Goal: Information Seeking & Learning: Check status

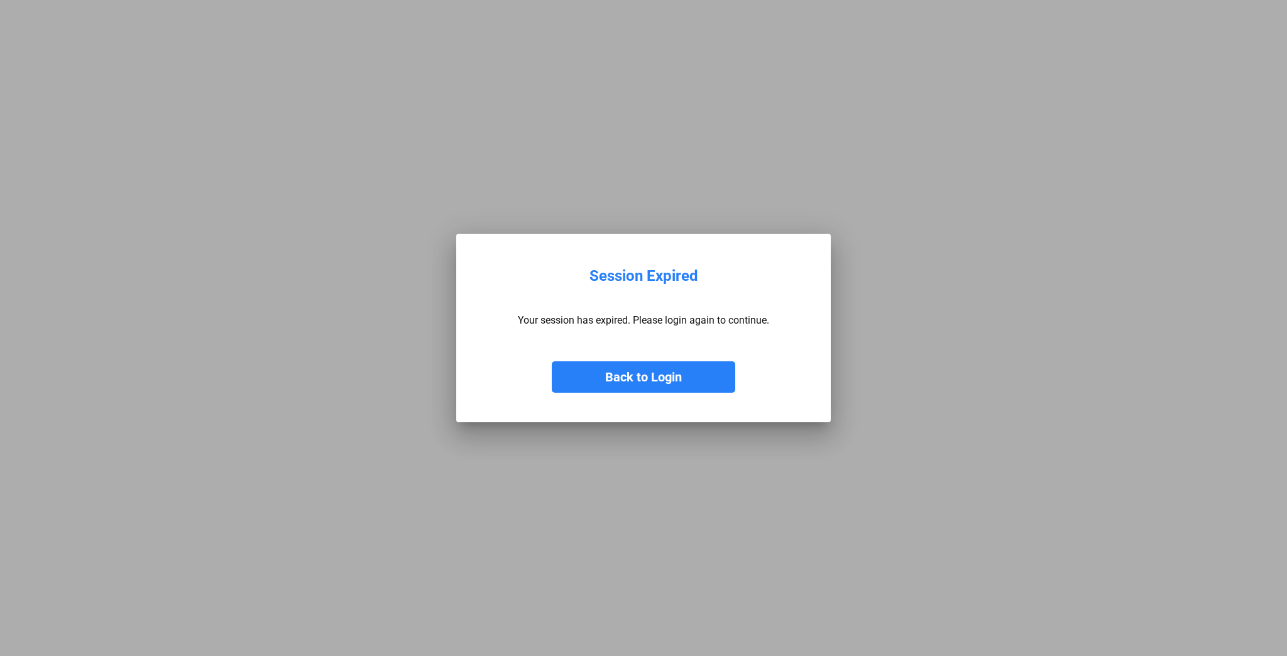
click at [660, 375] on button "Back to Login" at bounding box center [644, 376] width 184 height 31
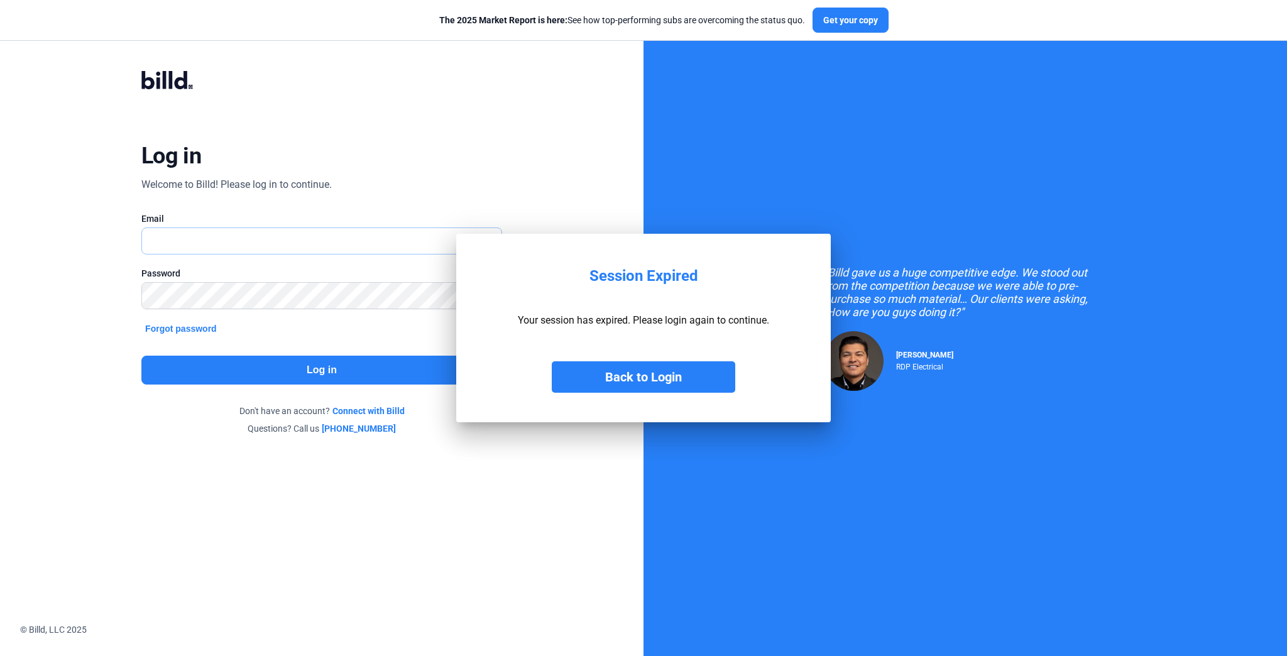
type input "[EMAIL_ADDRESS][DOMAIN_NAME]"
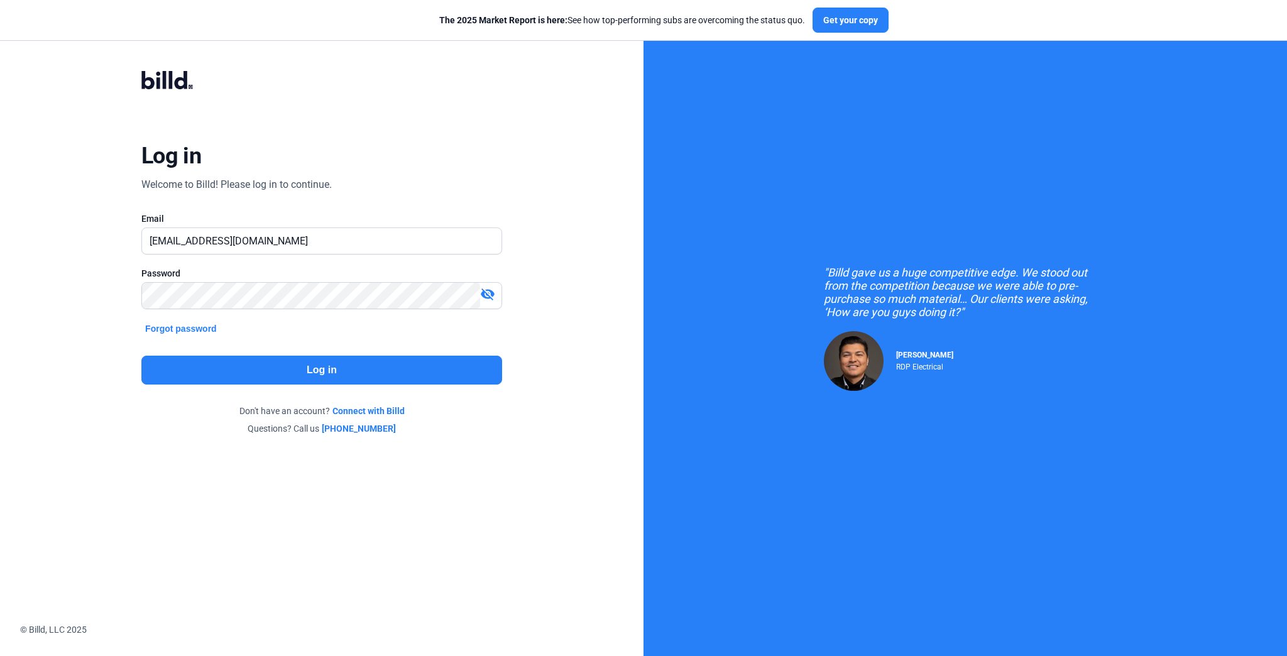
click at [367, 367] on button "Log in" at bounding box center [321, 370] width 361 height 29
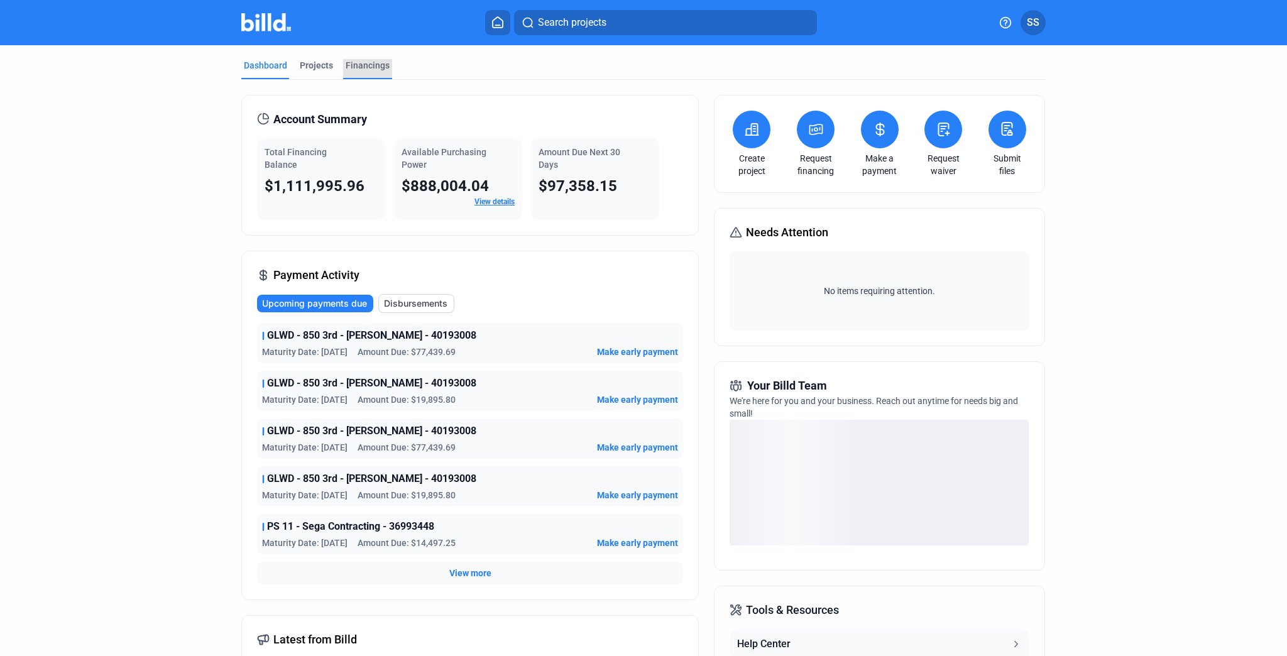
click at [360, 61] on div "Financings" at bounding box center [368, 65] width 44 height 13
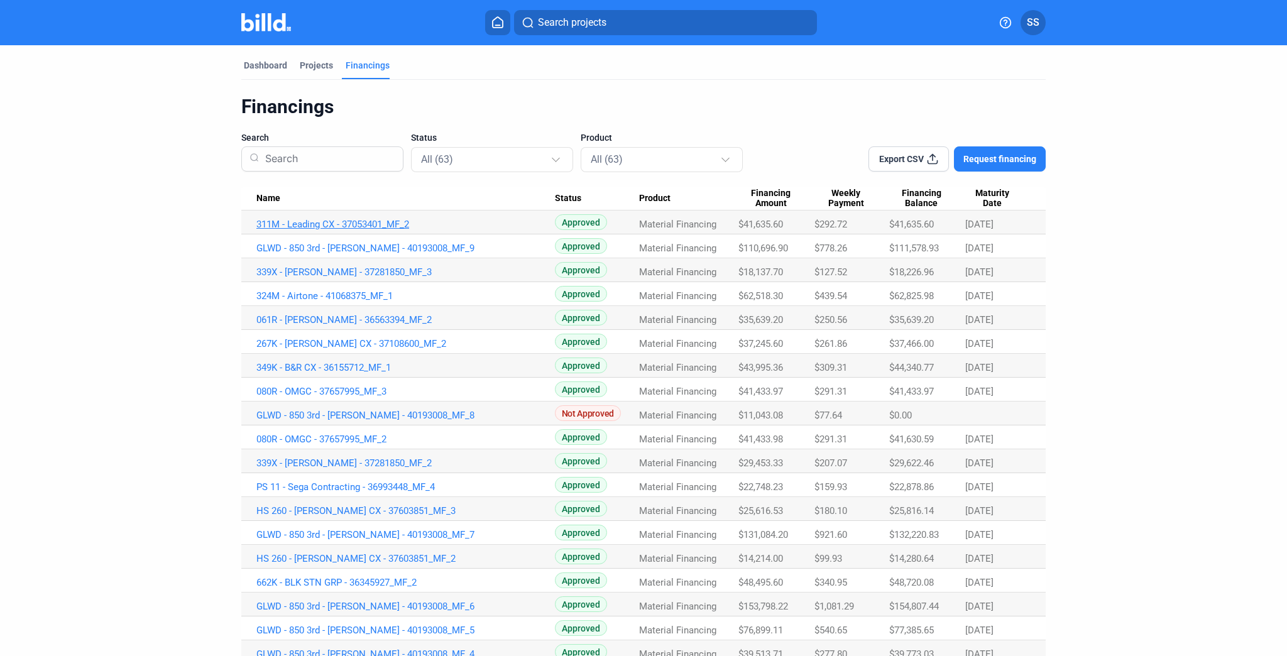
click at [347, 221] on link "311M - Leading CX - 37053401_MF_2" at bounding box center [405, 224] width 299 height 11
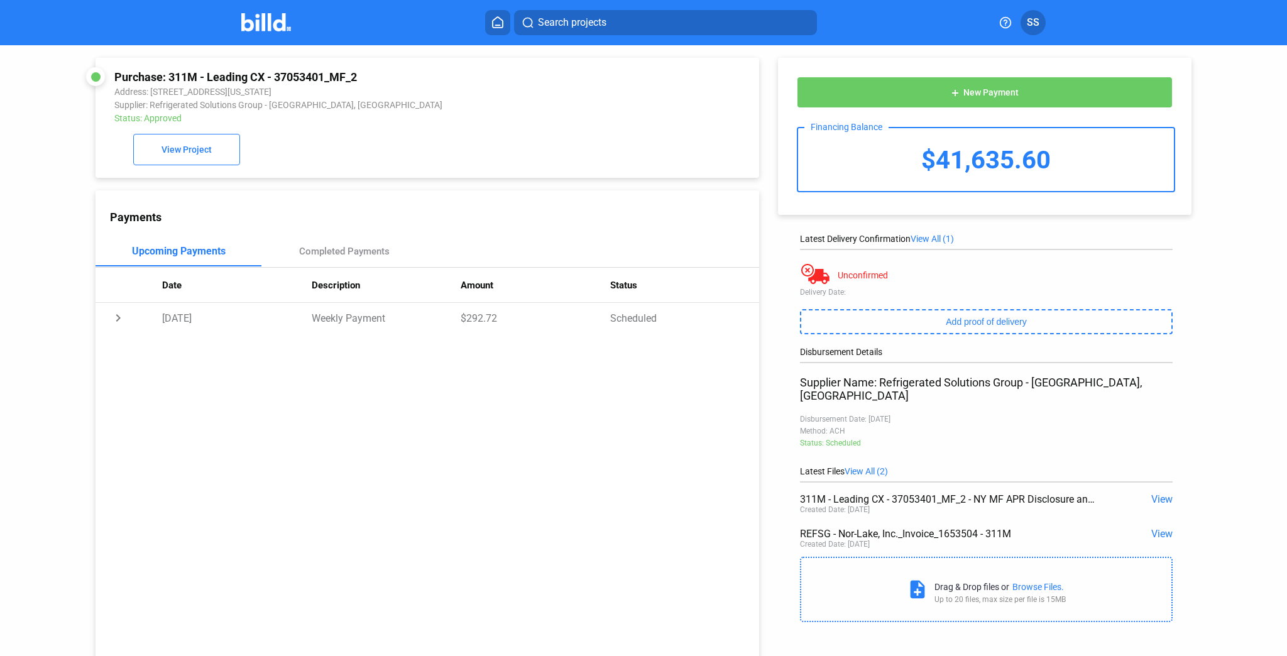
click at [1152, 528] on span "View" at bounding box center [1162, 534] width 21 height 12
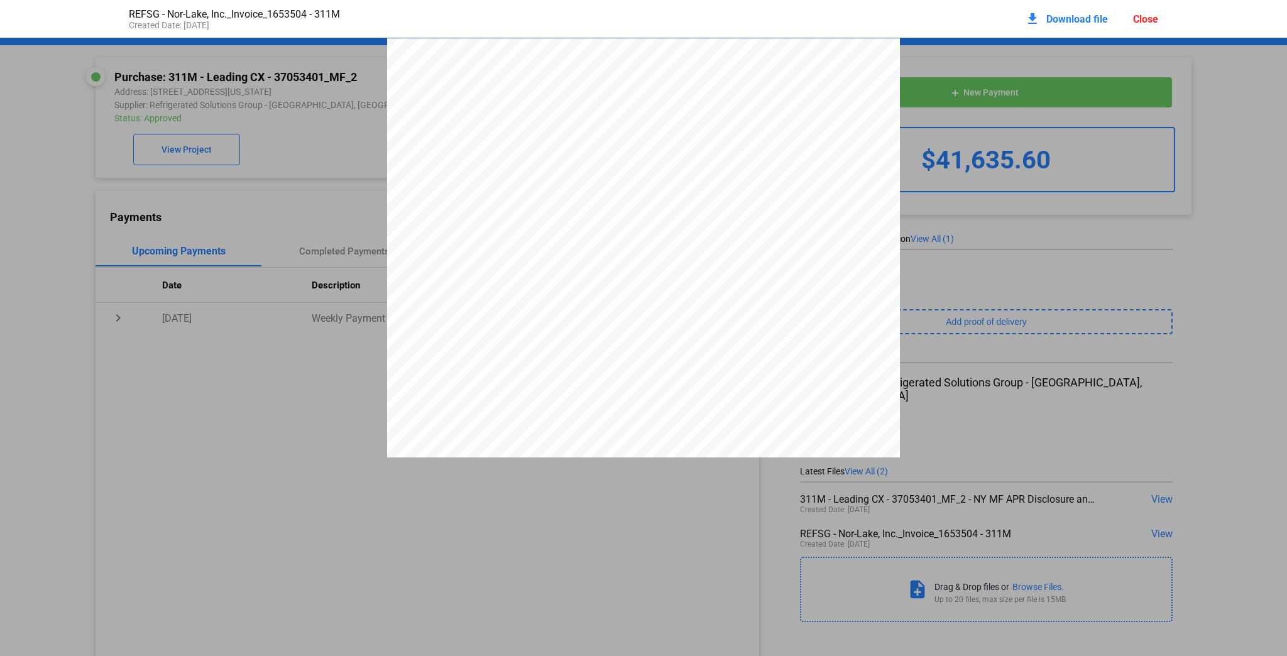
click at [558, 519] on pdf-viewer "INVOICE Invoice: 1653504 1 of 3 Page: Remit To: RSG dba: Nor-Lake, Inc. & Maste…" at bounding box center [643, 300] width 1287 height 525
click at [1144, 14] on div "Close" at bounding box center [1145, 19] width 25 height 12
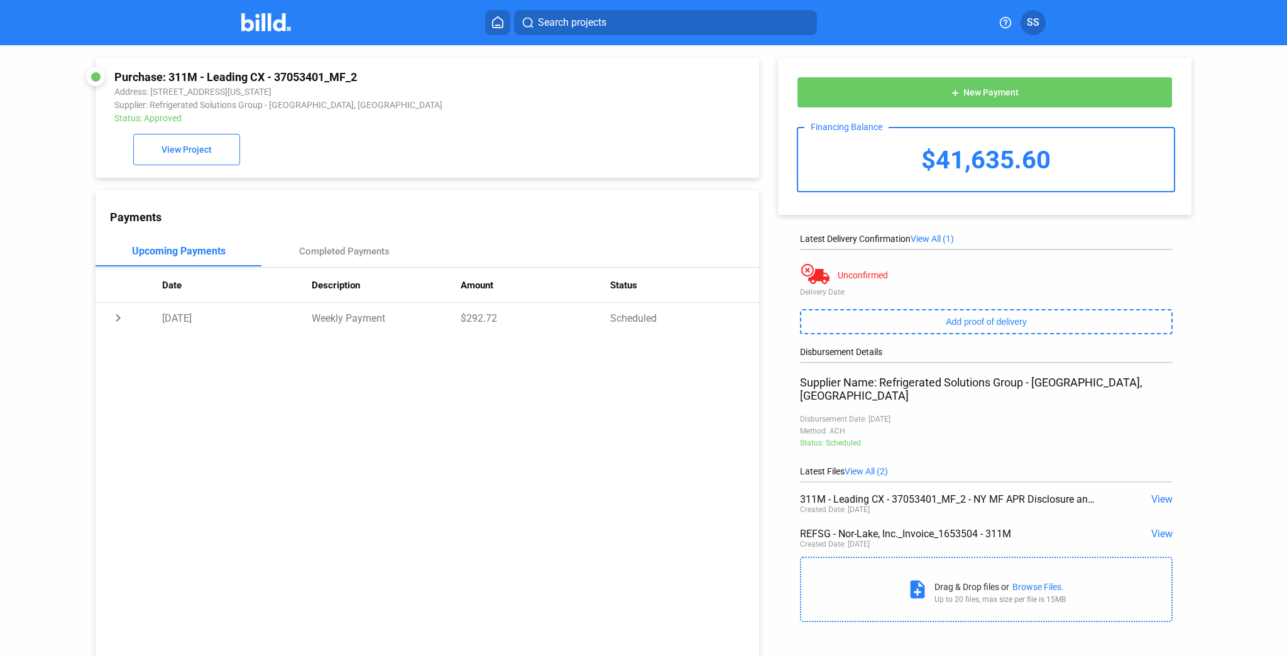
drag, startPoint x: 168, startPoint y: 74, endPoint x: 364, endPoint y: 76, distance: 195.5
click at [364, 76] on div "Purchase: 311M - Leading CX - 37053401_MF_2" at bounding box center [364, 76] width 501 height 13
copy div "311M - Leading CX - 37053401_MF_2"
drag, startPoint x: 933, startPoint y: 152, endPoint x: 1042, endPoint y: 168, distance: 110.6
click at [1042, 168] on div "$41,635.60" at bounding box center [985, 159] width 375 height 63
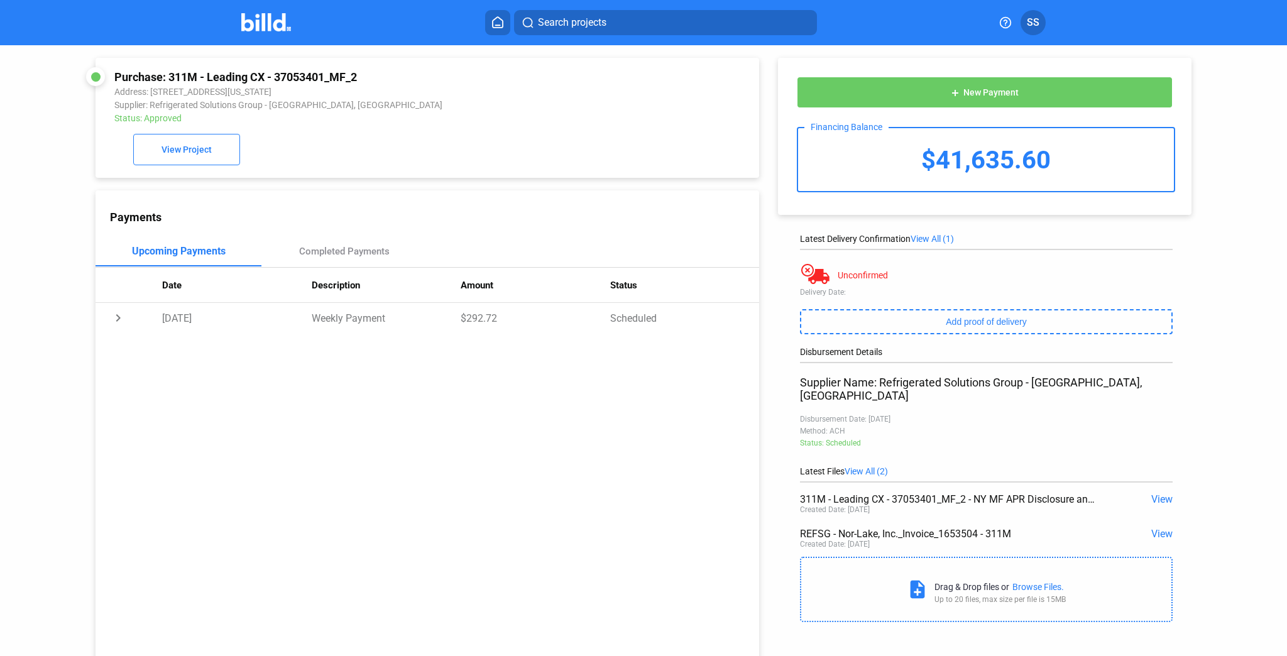
copy div "41,635.60"
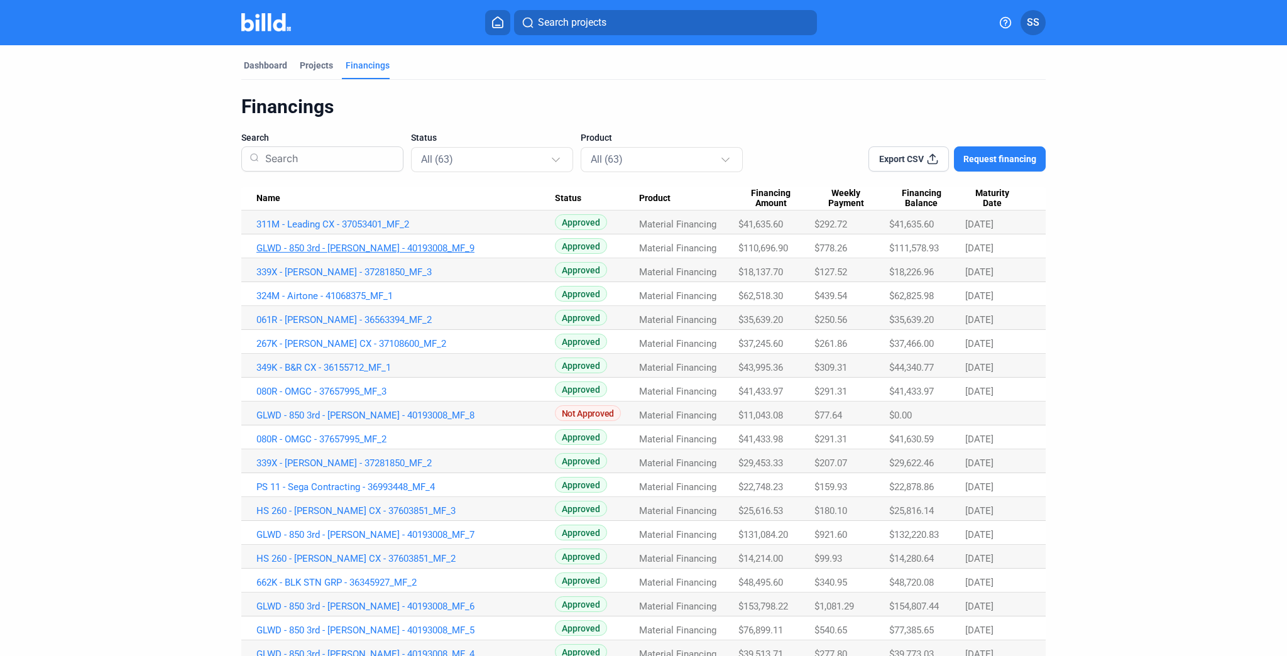
click at [395, 244] on link "GLWD - 850 3rd - [PERSON_NAME] - 40193008_MF_9" at bounding box center [405, 248] width 299 height 11
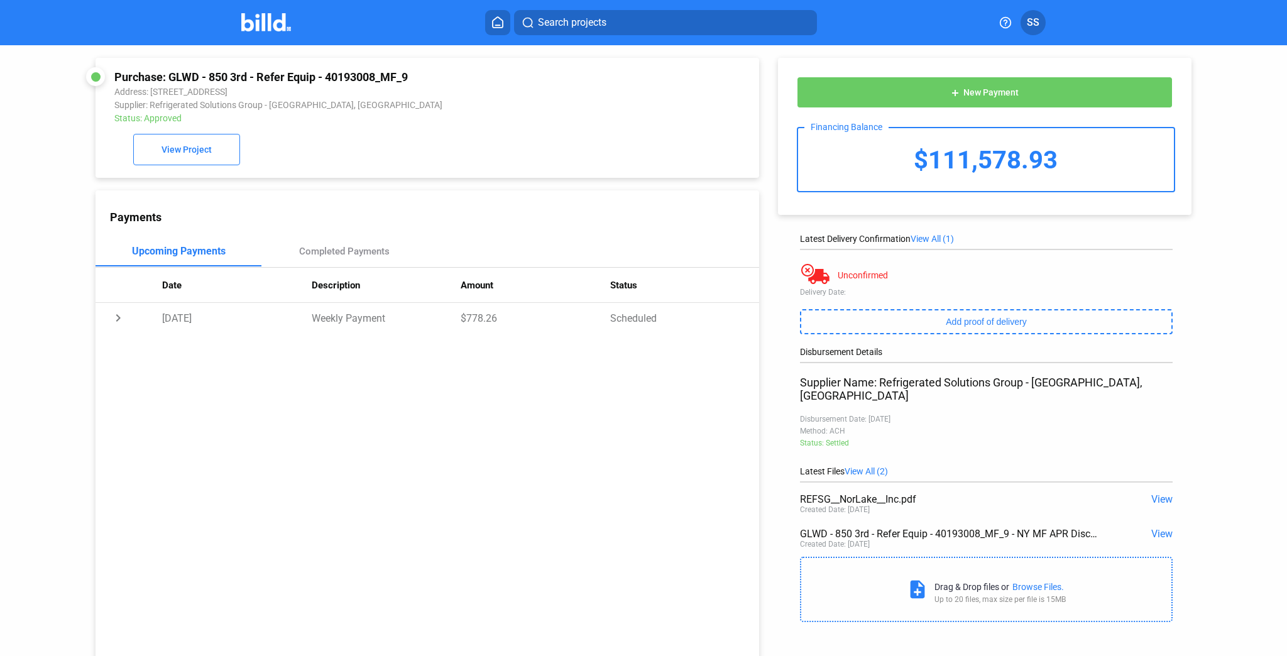
drag, startPoint x: 170, startPoint y: 74, endPoint x: 421, endPoint y: 79, distance: 250.9
click at [421, 79] on div "Purchase: GLWD - 850 3rd - Refer Equip - 40193008_MF_9" at bounding box center [364, 76] width 501 height 13
copy div "GLWD - 850 3rd - [PERSON_NAME] - 40193008_MF_9"
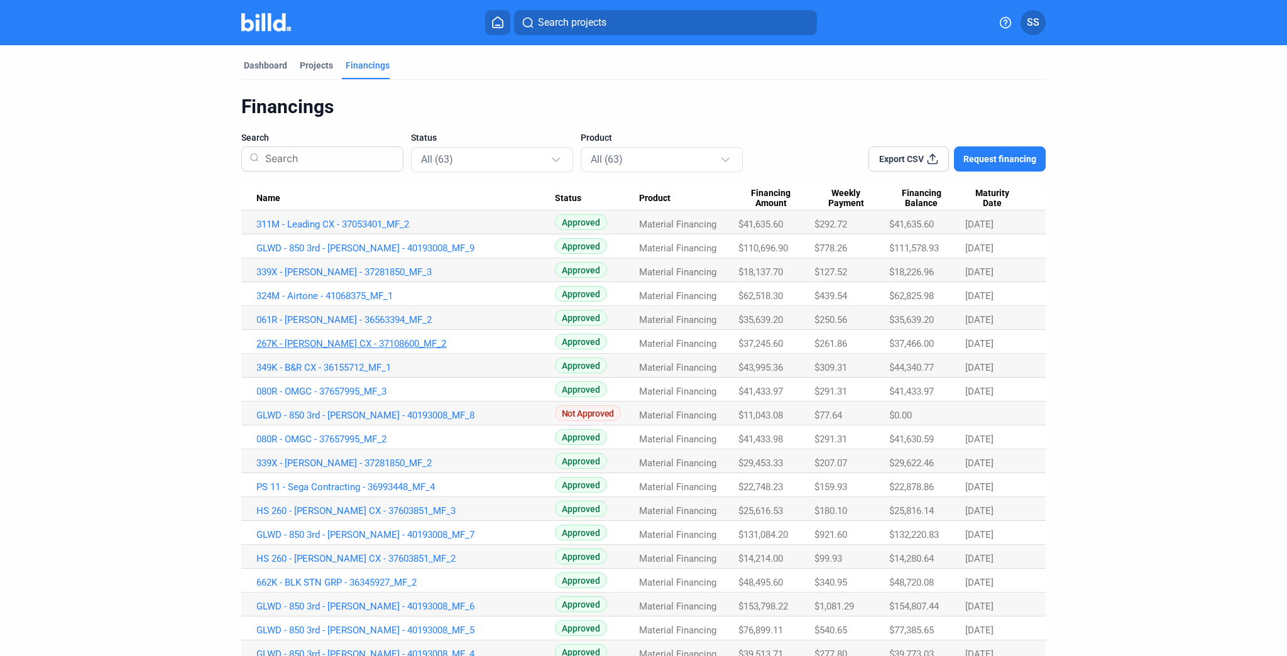
click at [334, 346] on link "267K - [PERSON_NAME] CX - 37108600_MF_2" at bounding box center [405, 343] width 299 height 11
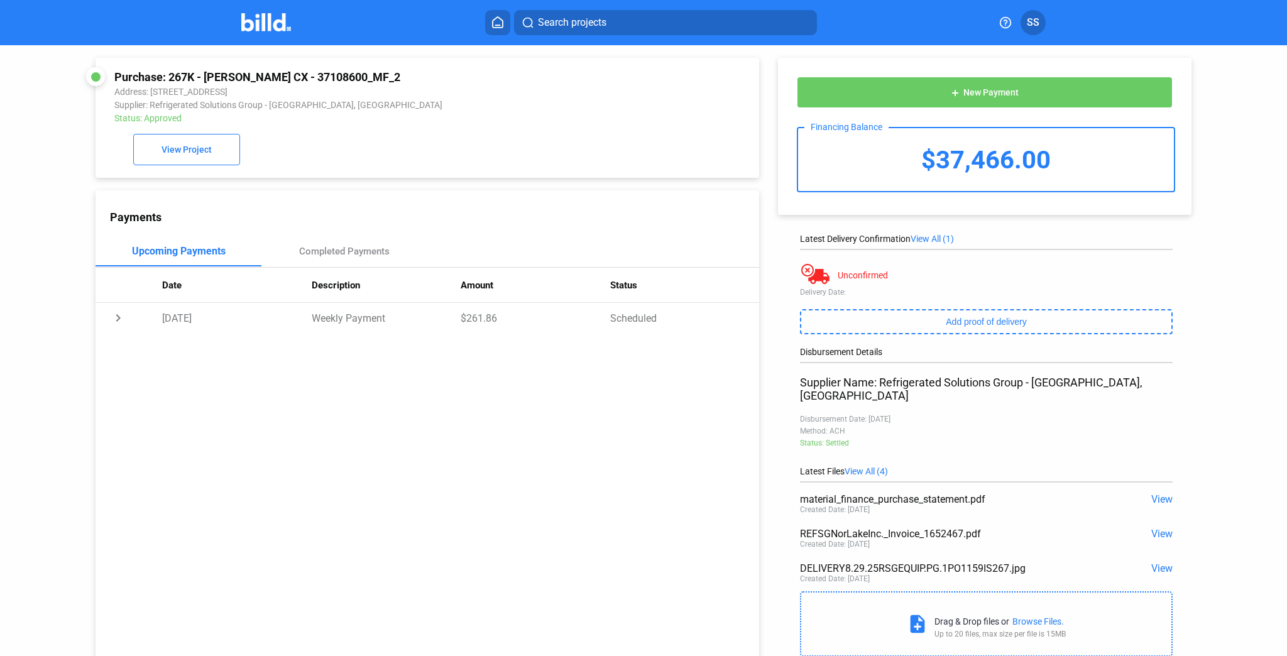
drag, startPoint x: 170, startPoint y: 78, endPoint x: 407, endPoint y: 80, distance: 237.6
click at [407, 80] on div "Purchase: 267K - [PERSON_NAME] CX - 37108600_MF_2" at bounding box center [364, 76] width 501 height 13
copy div "267K - [PERSON_NAME] CX - 37108600_MF_2"
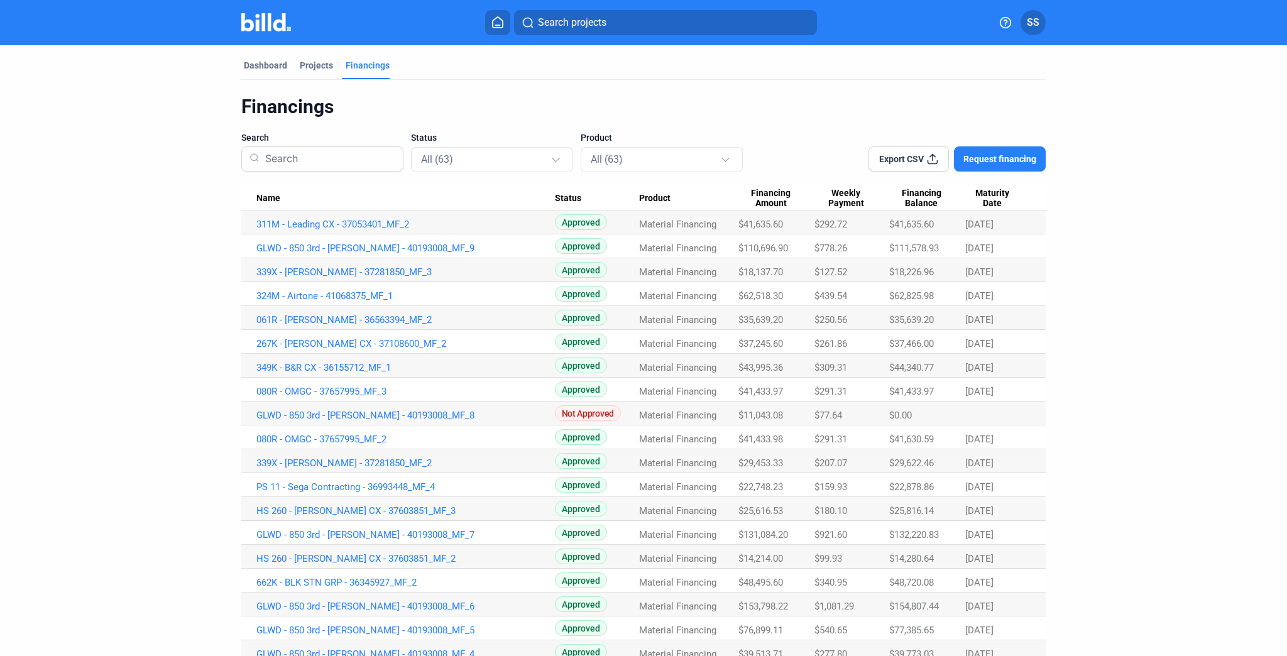
click at [757, 342] on span "$37,245.60" at bounding box center [761, 343] width 45 height 11
copy span "$37,245.60"
click at [399, 342] on link "267K - [PERSON_NAME] CX - 37108600_MF_2" at bounding box center [405, 343] width 299 height 11
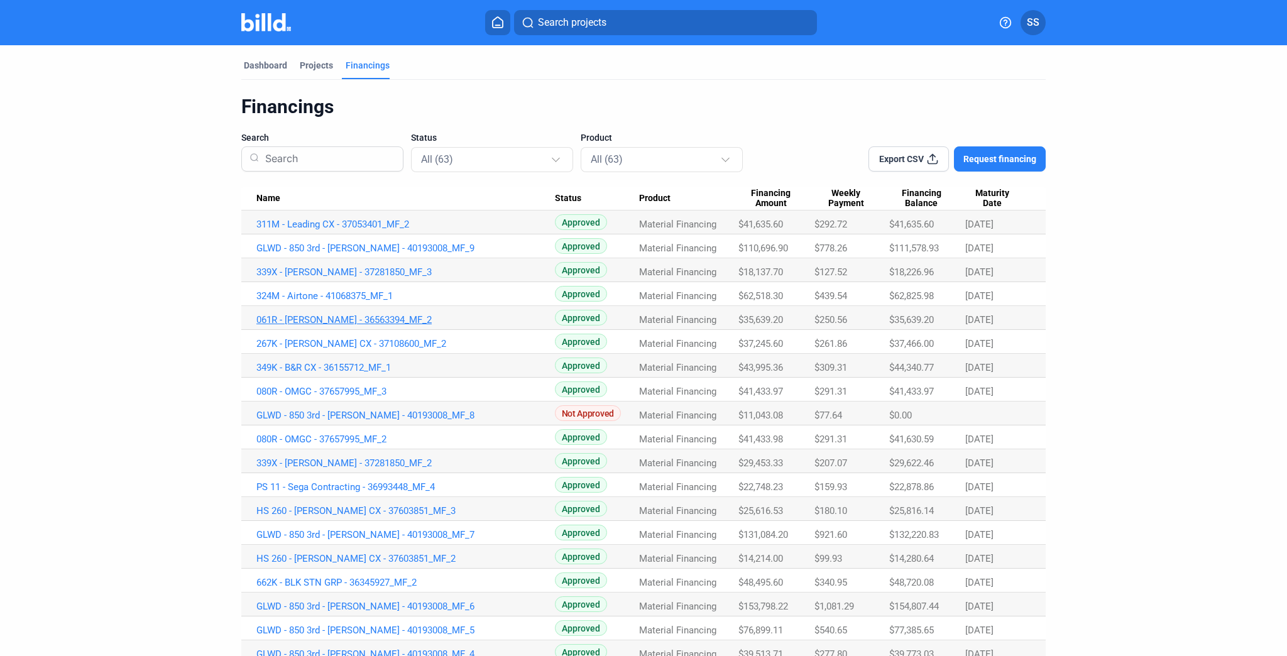
click at [319, 317] on link "061R - [PERSON_NAME] - 36563394_MF_2" at bounding box center [405, 319] width 299 height 11
click at [759, 317] on span "$35,639.20" at bounding box center [761, 319] width 45 height 11
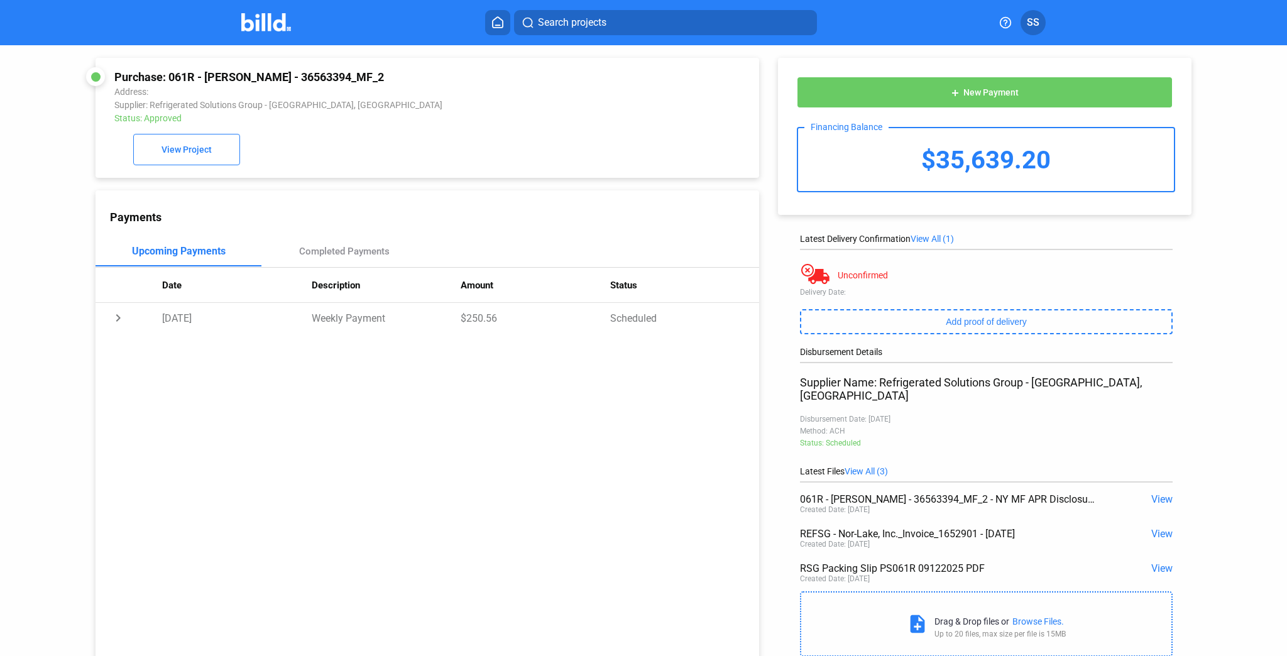
drag, startPoint x: 935, startPoint y: 161, endPoint x: 1040, endPoint y: 174, distance: 106.4
click at [1040, 174] on div "$35,639.20" at bounding box center [985, 159] width 375 height 63
copy div "35,639.20"
drag, startPoint x: 168, startPoint y: 73, endPoint x: 360, endPoint y: 75, distance: 191.1
click at [360, 75] on div "Purchase: 061R - [PERSON_NAME] - 36563394_MF_2" at bounding box center [364, 76] width 501 height 13
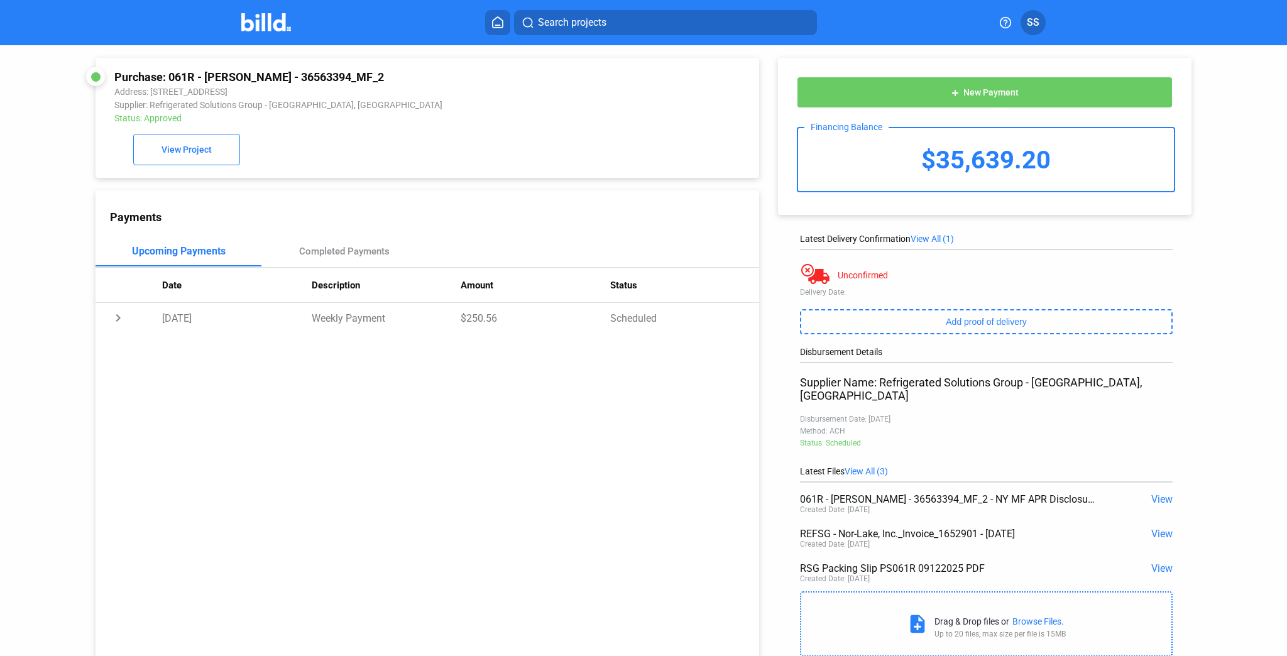
copy div "061R - [PERSON_NAME] - 36563394_MF_2"
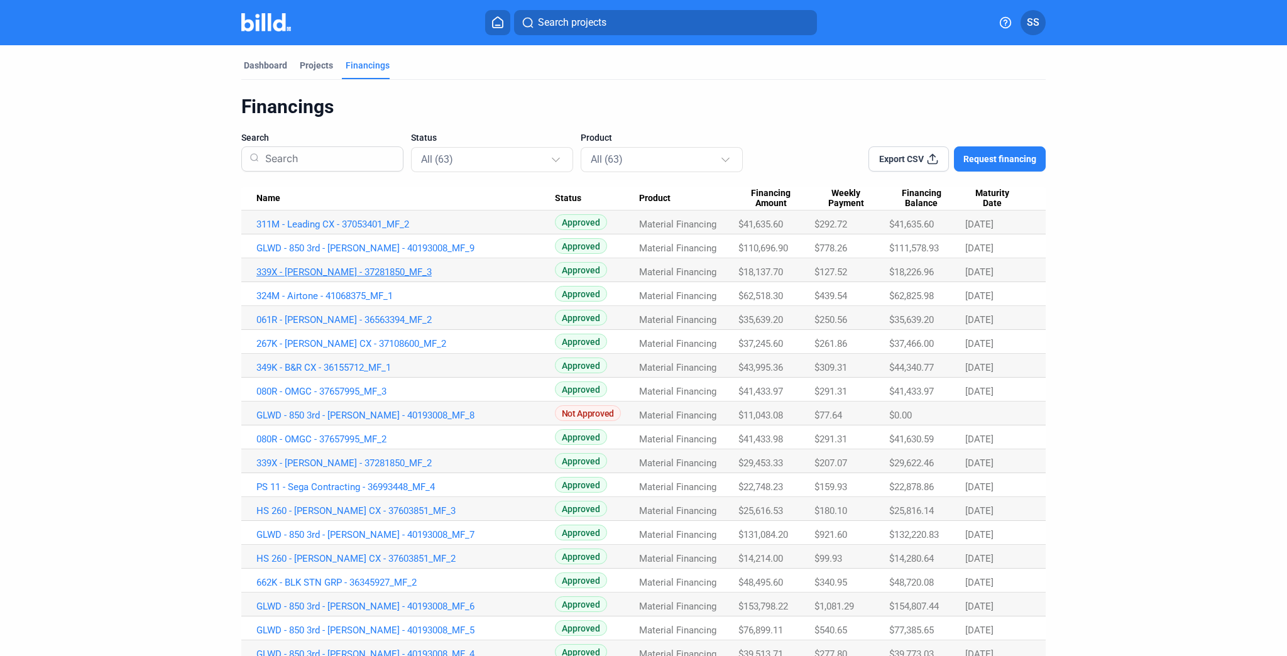
click at [341, 269] on link "339X - [PERSON_NAME] - 37281850_MF_3" at bounding box center [405, 272] width 299 height 11
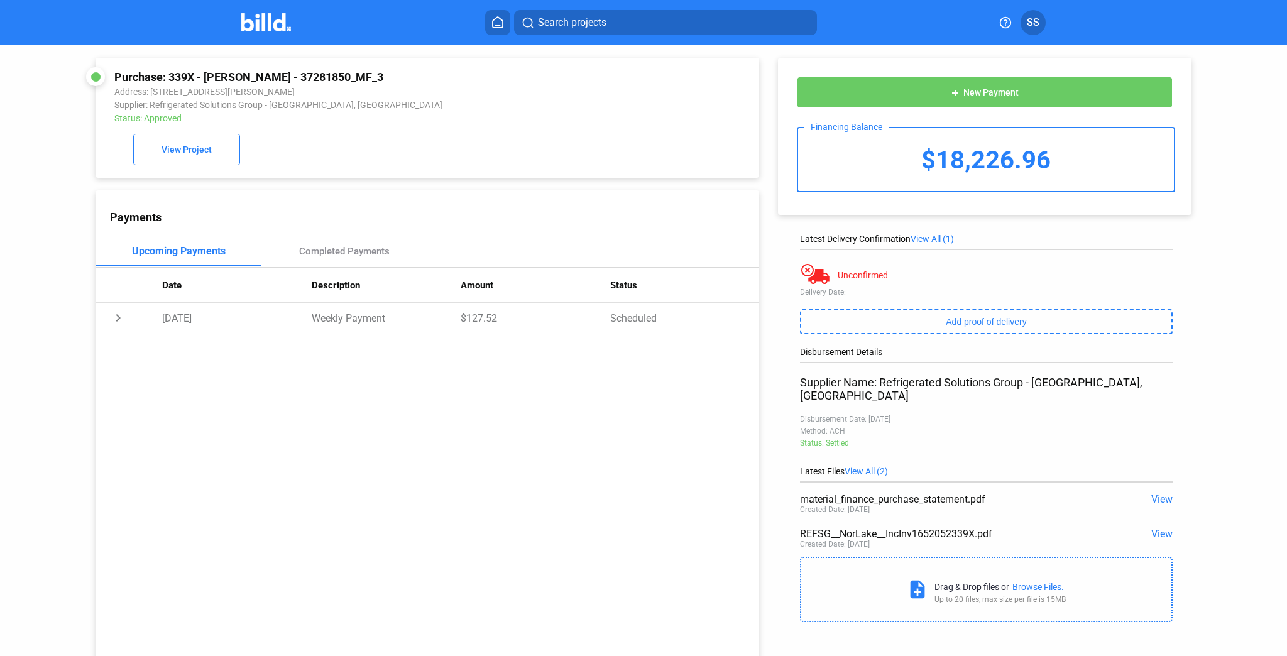
click at [1156, 528] on span "View" at bounding box center [1162, 534] width 21 height 12
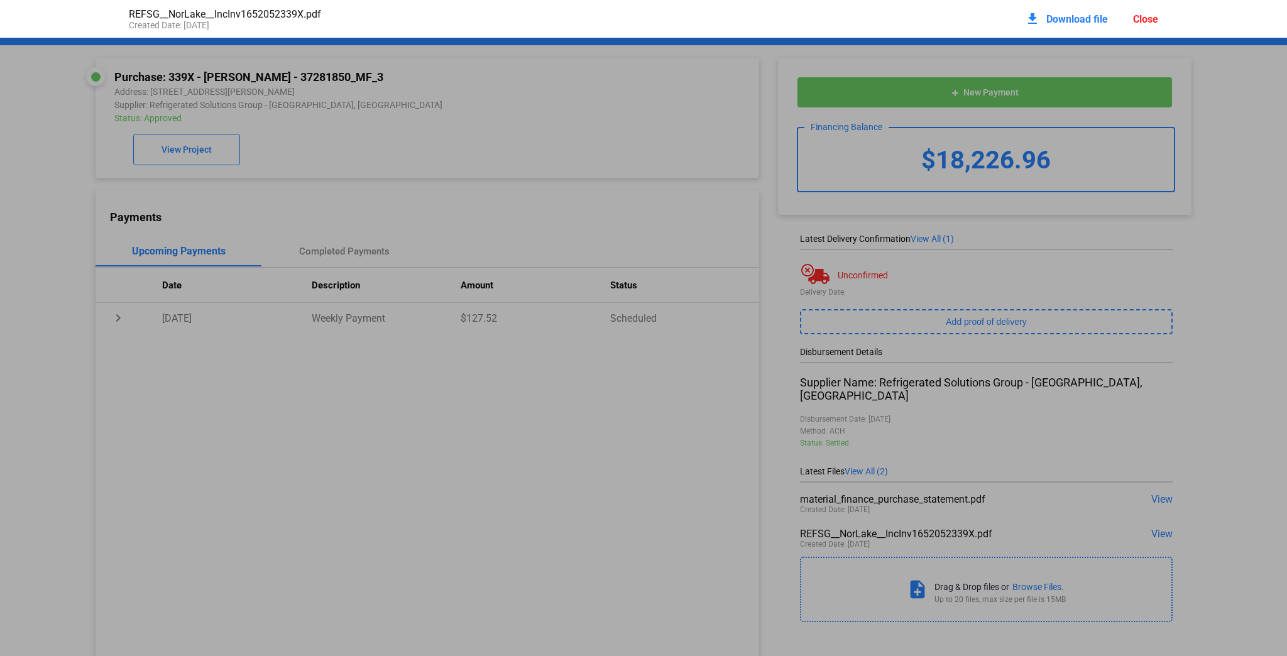
scroll to position [6, 0]
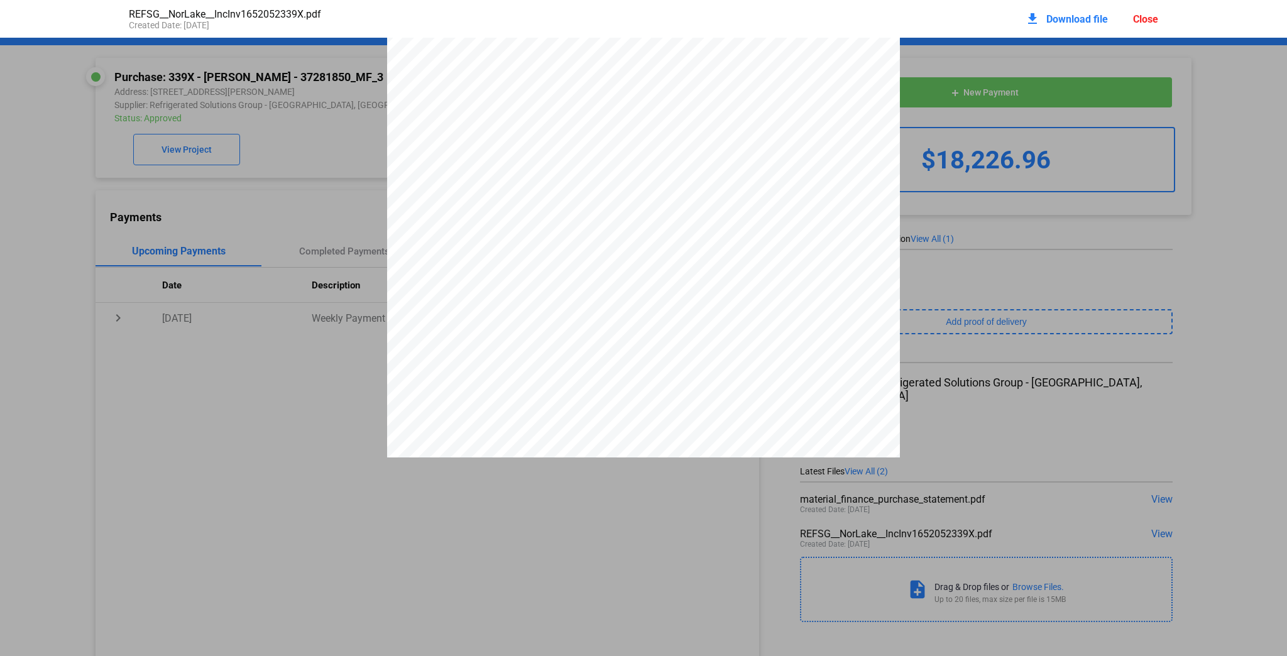
click at [1152, 16] on div "Close" at bounding box center [1145, 19] width 25 height 12
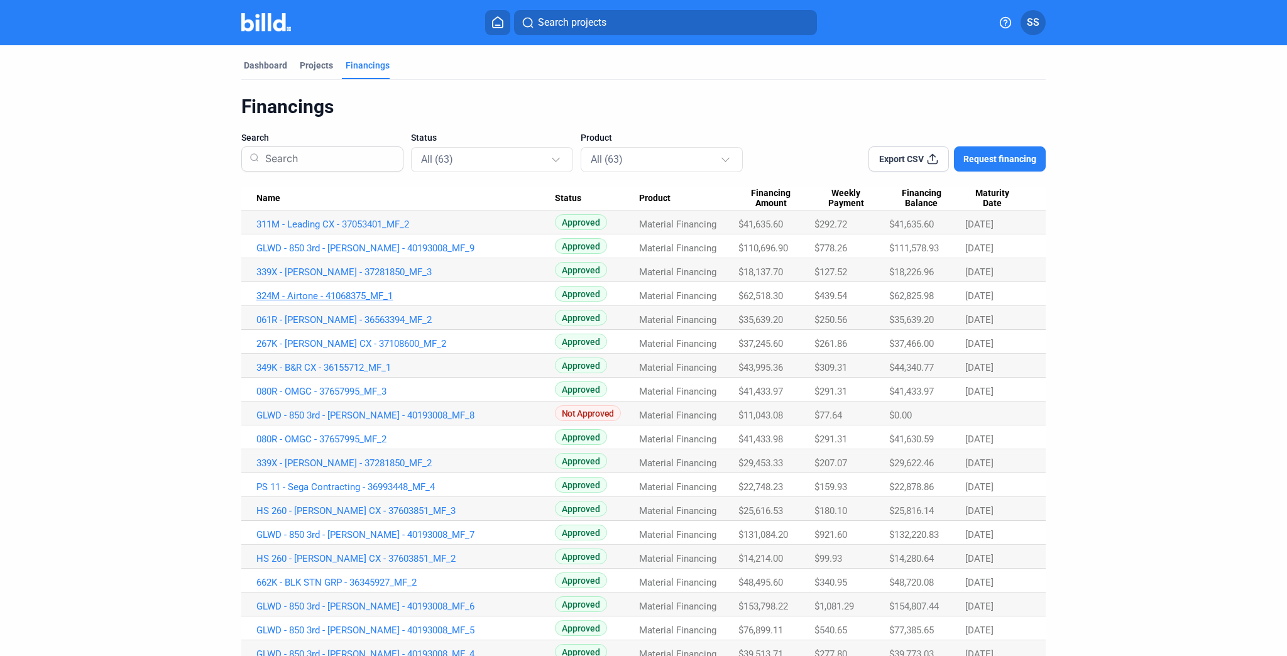
click at [355, 292] on link "324M - Airtone - 41068375_MF_1" at bounding box center [405, 295] width 299 height 11
click at [343, 294] on link "324M - Airtone - 41068375_MF_1" at bounding box center [405, 295] width 299 height 11
click at [350, 436] on link "080R - OMGC - 37657995_MF_2" at bounding box center [405, 439] width 299 height 11
